Goal: Task Accomplishment & Management: Manage account settings

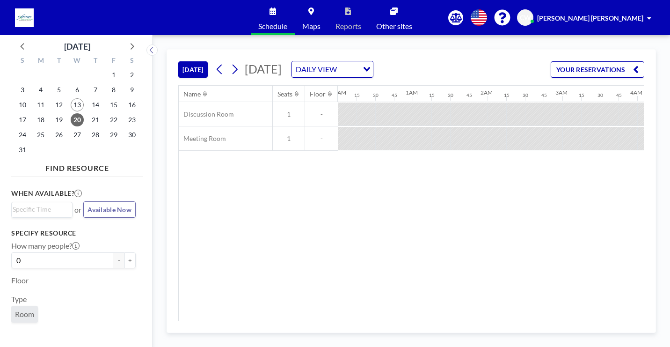
click at [370, 68] on icon "Search for option" at bounding box center [366, 69] width 7 height 5
click at [461, 98] on li "WEEKLY VIEW" at bounding box center [445, 100] width 80 height 14
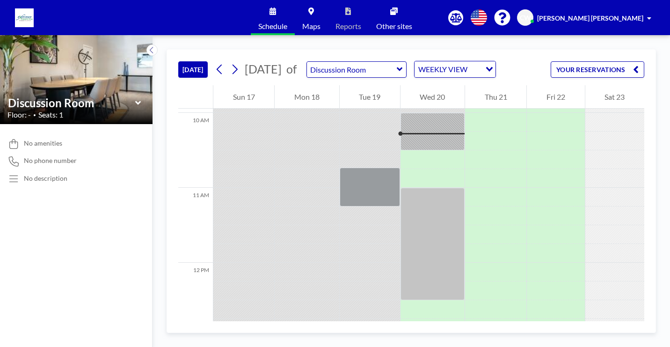
scroll to position [748, 0]
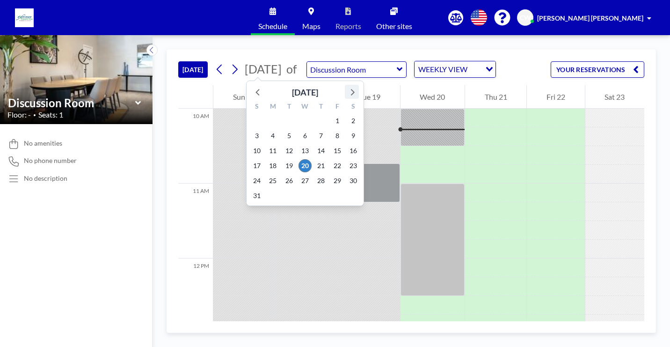
click at [349, 94] on icon at bounding box center [352, 92] width 12 height 12
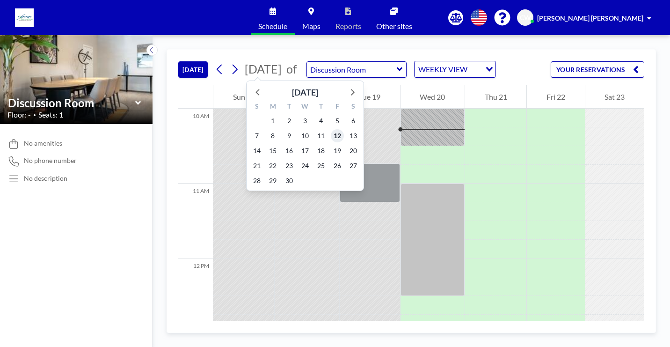
click at [337, 137] on span "12" at bounding box center [337, 135] width 13 height 13
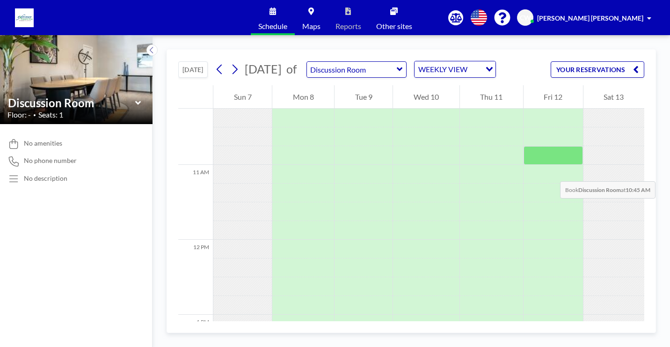
scroll to position [720, 0]
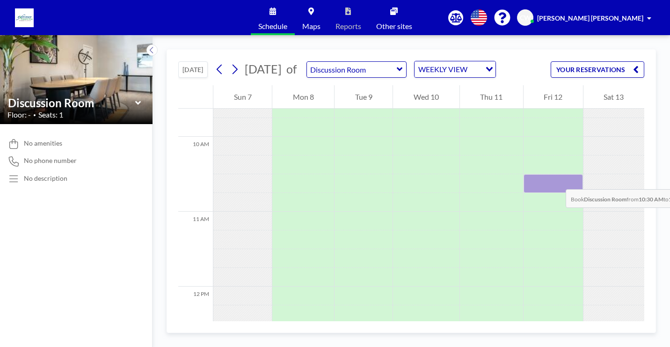
click at [556, 180] on div at bounding box center [552, 183] width 59 height 19
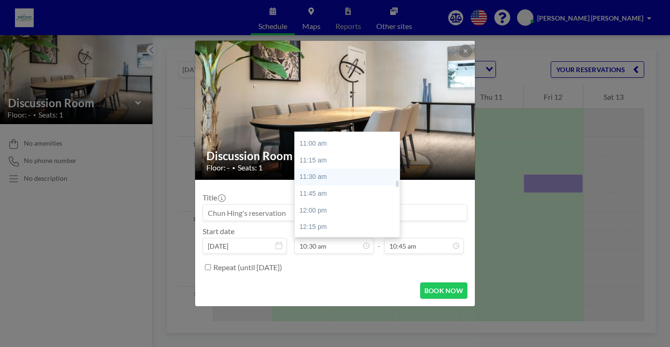
scroll to position [746, 0]
click at [325, 224] on div "12:30 pm" at bounding box center [349, 226] width 109 height 17
type input "12:30 pm"
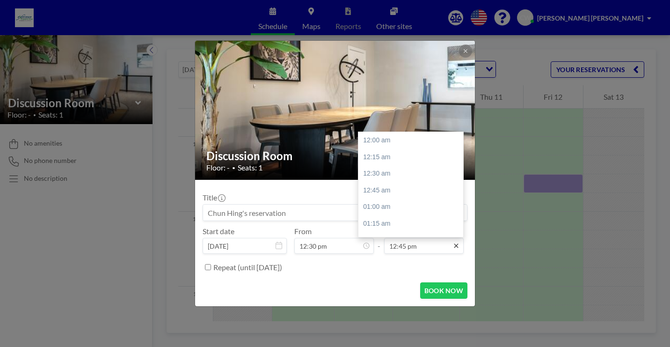
scroll to position [849, 0]
click at [404, 191] on div "01:30 pm" at bounding box center [412, 190] width 109 height 17
type input "01:30 pm"
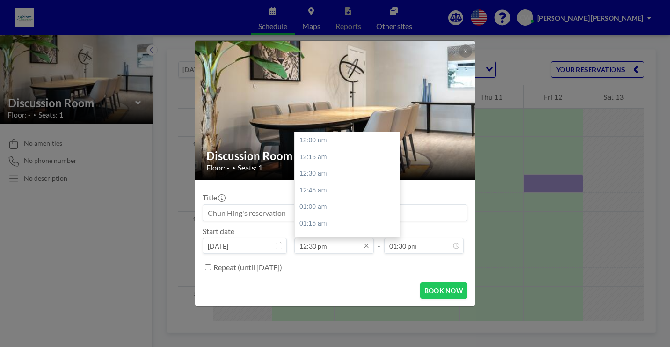
scroll to position [832, 0]
click at [328, 246] on input "12:30 pm" at bounding box center [334, 246] width 80 height 16
click at [324, 149] on div "10:30 am" at bounding box center [349, 147] width 109 height 17
type input "10:30 am"
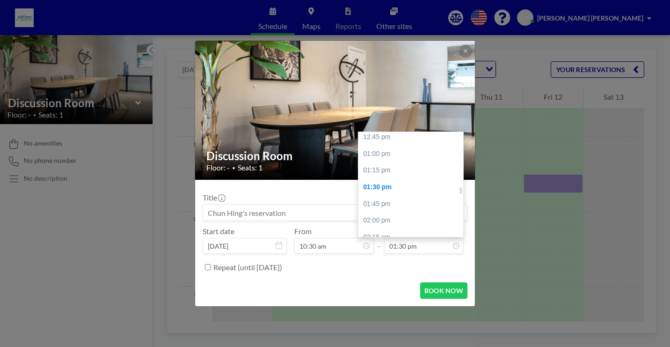
scroll to position [805, 0]
click at [380, 166] on div "12:30 pm" at bounding box center [412, 167] width 109 height 17
type input "12:30 pm"
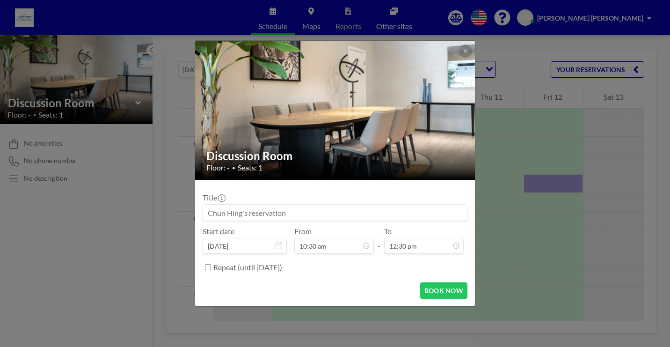
drag, startPoint x: 299, startPoint y: 210, endPoint x: 159, endPoint y: 210, distance: 139.8
click at [159, 210] on div "Discussion Room Floor: - • Seats: 1 Title Start date [DATE] From 10:30 am - To …" at bounding box center [335, 173] width 670 height 347
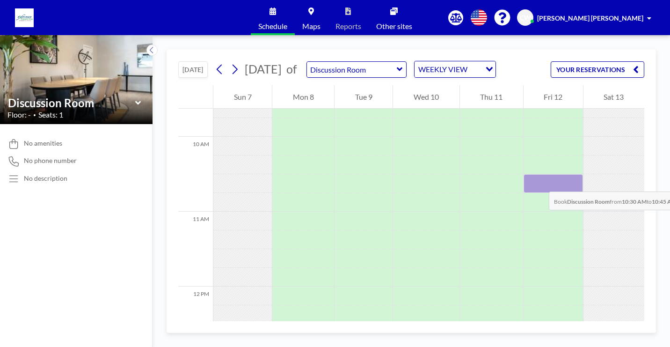
click at [539, 182] on div at bounding box center [552, 183] width 59 height 19
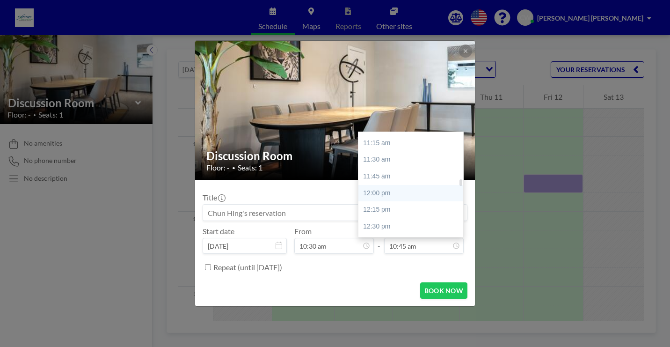
scroll to position [763, 0]
click at [385, 214] on div "12:30 pm" at bounding box center [412, 210] width 109 height 17
type input "12:30 pm"
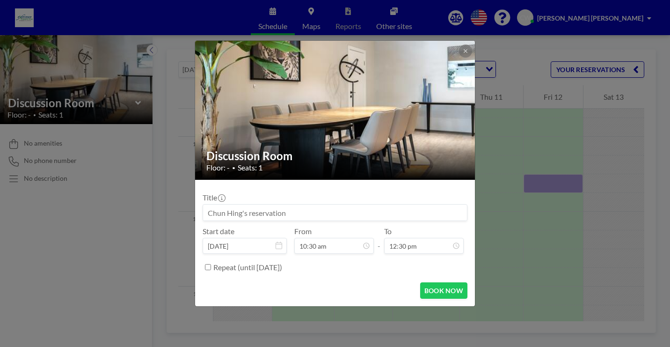
click at [240, 213] on input at bounding box center [335, 212] width 264 height 16
drag, startPoint x: 289, startPoint y: 210, endPoint x: 220, endPoint y: 210, distance: 68.3
click at [220, 210] on input at bounding box center [335, 212] width 264 height 16
type input "OCEANIC HOSPITALITY SOLUTIONS PTE. LTD. - BODM"
click at [427, 289] on button "BOOK NOW" at bounding box center [443, 290] width 47 height 16
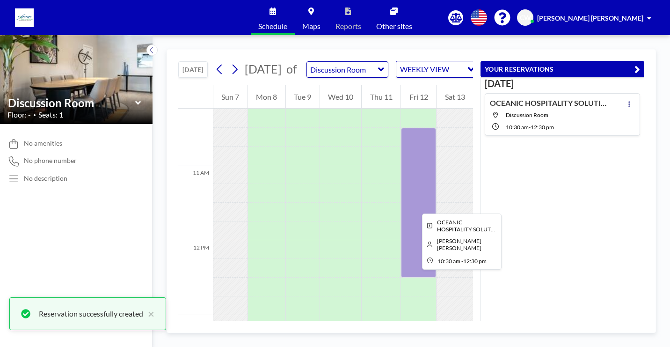
scroll to position [767, 0]
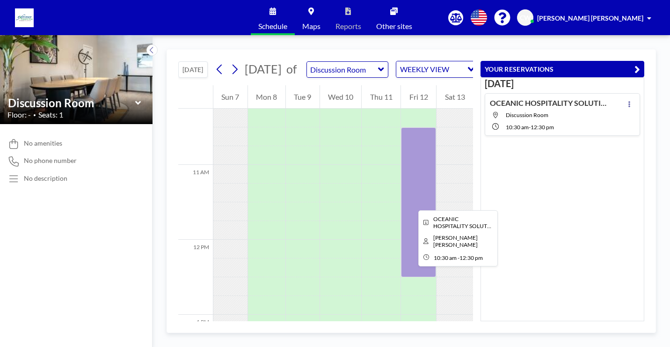
click at [408, 202] on div at bounding box center [418, 202] width 35 height 150
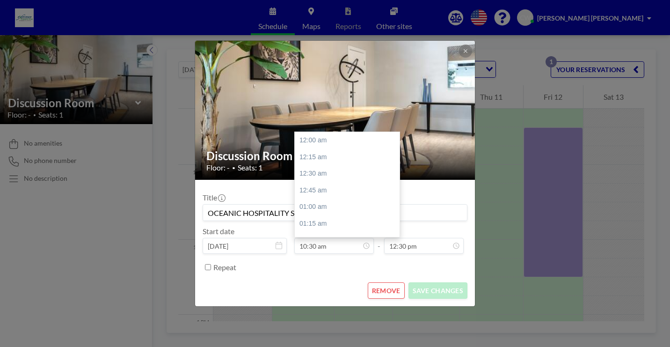
scroll to position [699, 0]
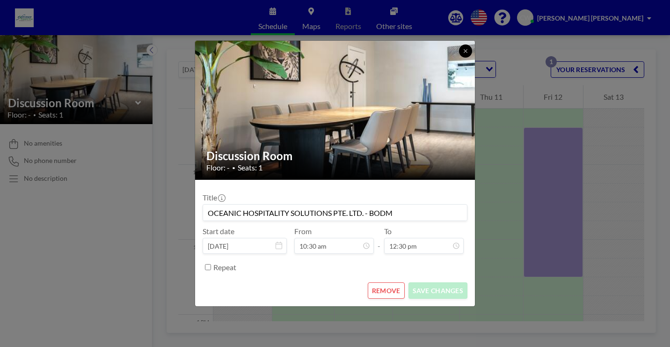
click at [468, 50] on button at bounding box center [465, 50] width 13 height 13
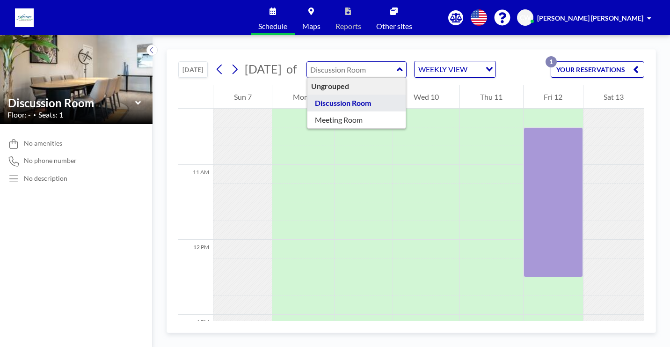
click at [397, 70] on input "text" at bounding box center [352, 69] width 90 height 15
type input "Meeting Room"
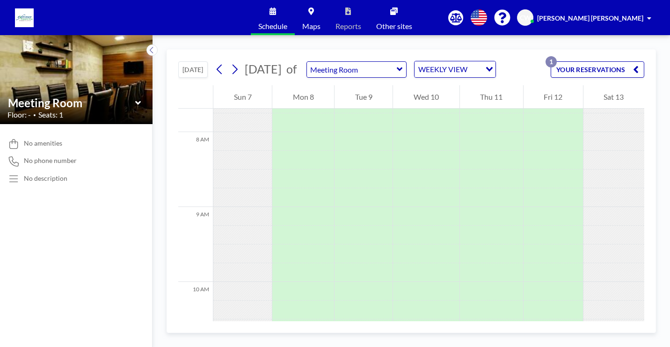
scroll to position [580, 0]
click at [558, 67] on button "YOUR RESERVATIONS 1" at bounding box center [597, 69] width 94 height 16
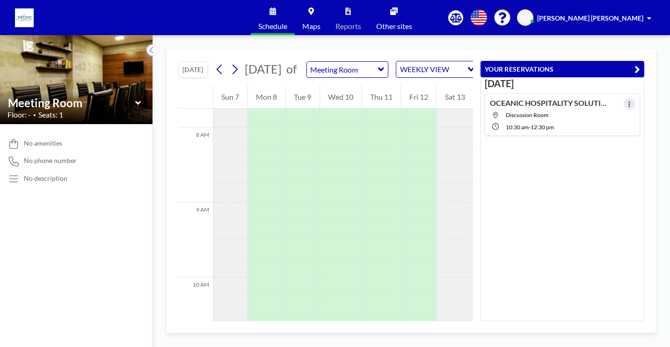
click at [626, 104] on button at bounding box center [628, 103] width 11 height 11
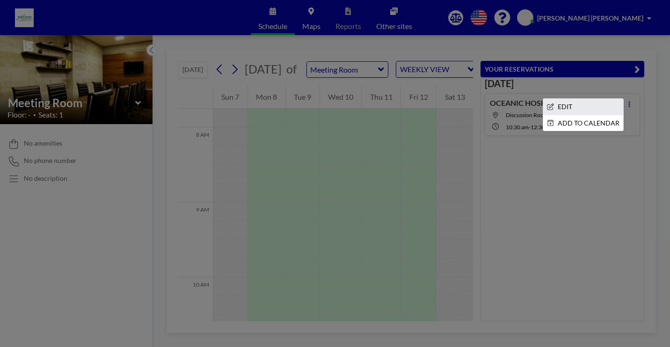
click at [580, 109] on li "EDIT" at bounding box center [583, 107] width 80 height 16
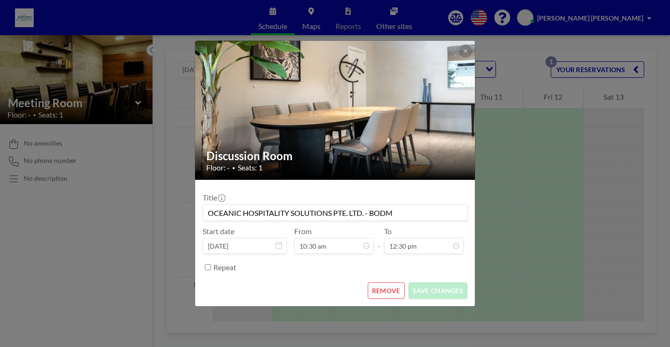
click at [381, 293] on button "REMOVE" at bounding box center [386, 290] width 37 height 16
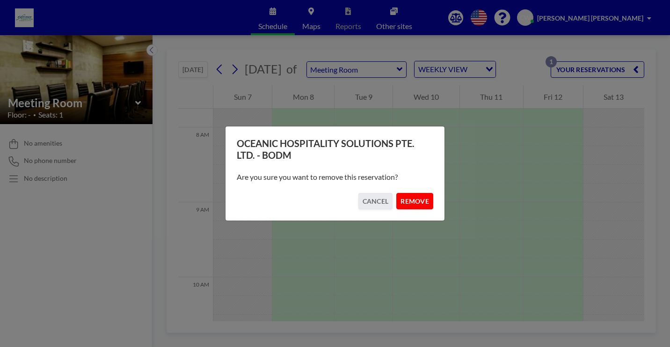
click at [413, 201] on button "REMOVE" at bounding box center [414, 201] width 37 height 16
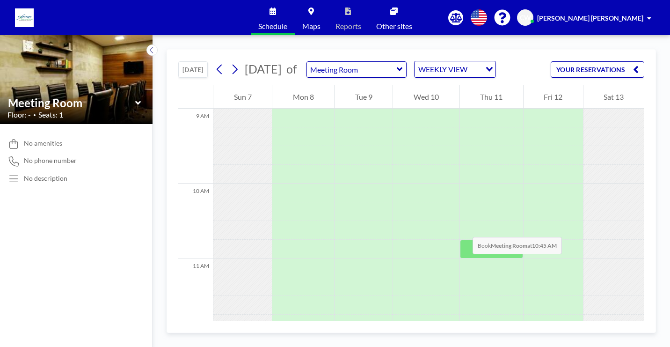
scroll to position [720, 0]
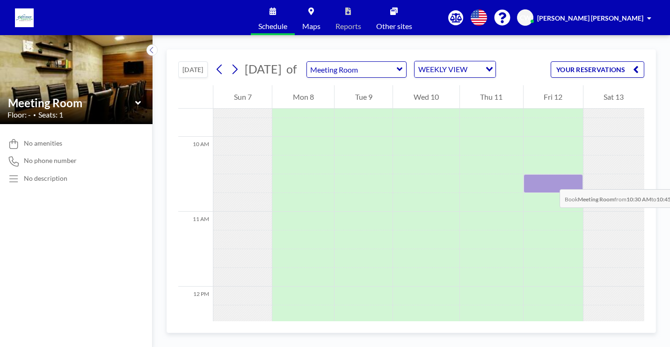
click at [550, 180] on div at bounding box center [552, 183] width 59 height 19
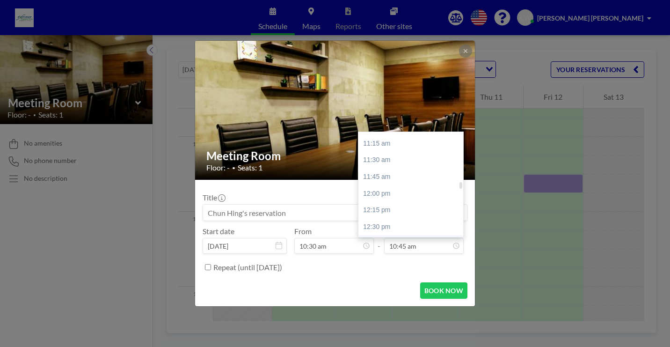
scroll to position [763, 0]
click at [392, 209] on div "12:30 pm" at bounding box center [412, 210] width 109 height 17
type input "12:30 pm"
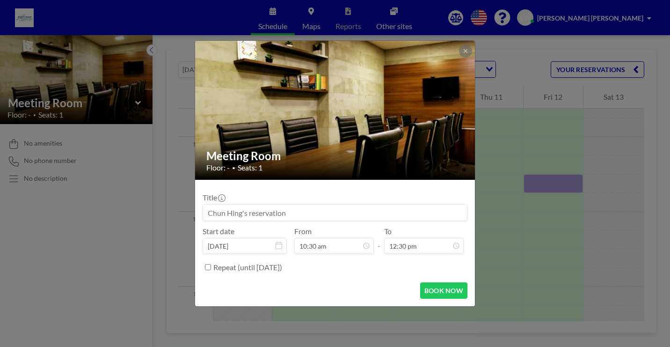
click at [280, 212] on input at bounding box center [335, 212] width 264 height 16
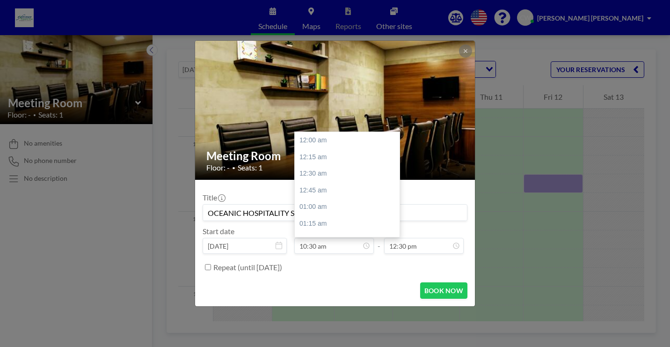
scroll to position [699, 0]
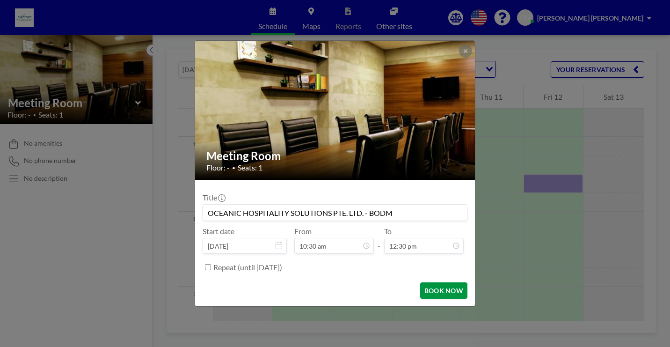
type input "OCEANIC HOSPITALITY SOLUTIONS PTE. LTD. - BODM"
click at [433, 290] on button "BOOK NOW" at bounding box center [443, 290] width 47 height 16
